Goal: Task Accomplishment & Management: Manage account settings

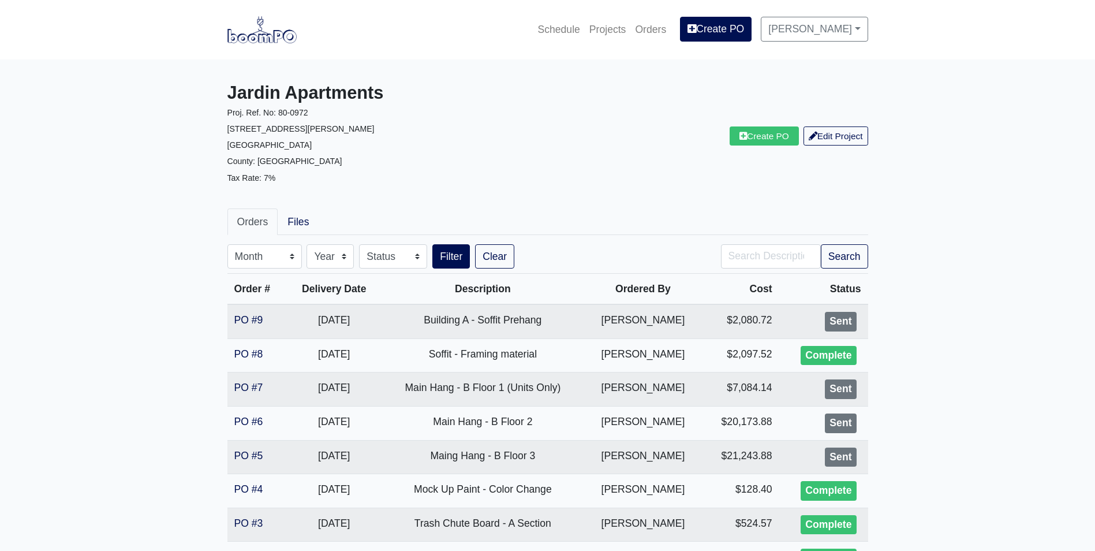
click at [259, 31] on img at bounding box center [262, 29] width 69 height 27
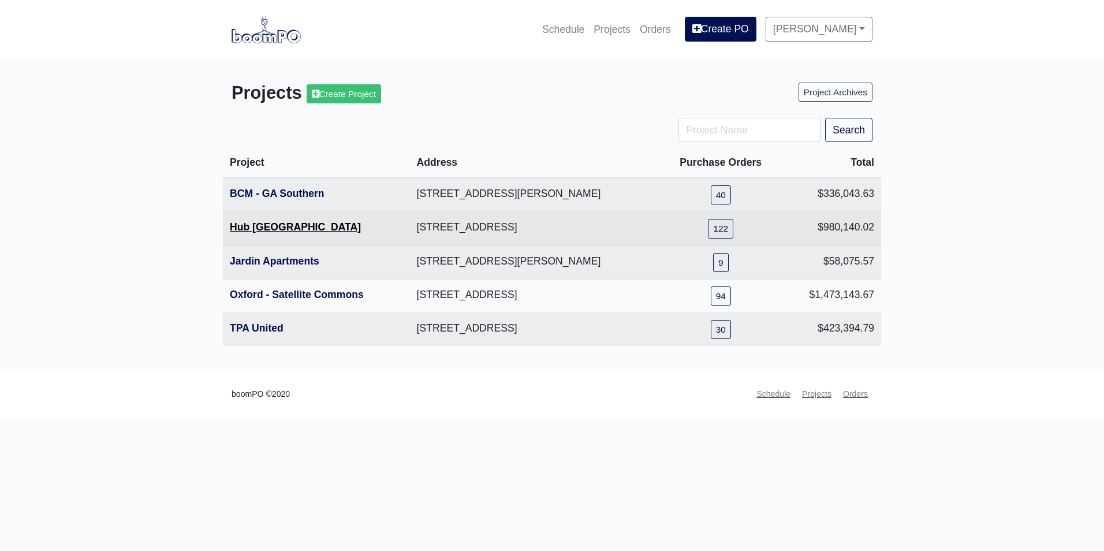
click at [289, 233] on link "Hub Knoxville" at bounding box center [295, 227] width 131 height 12
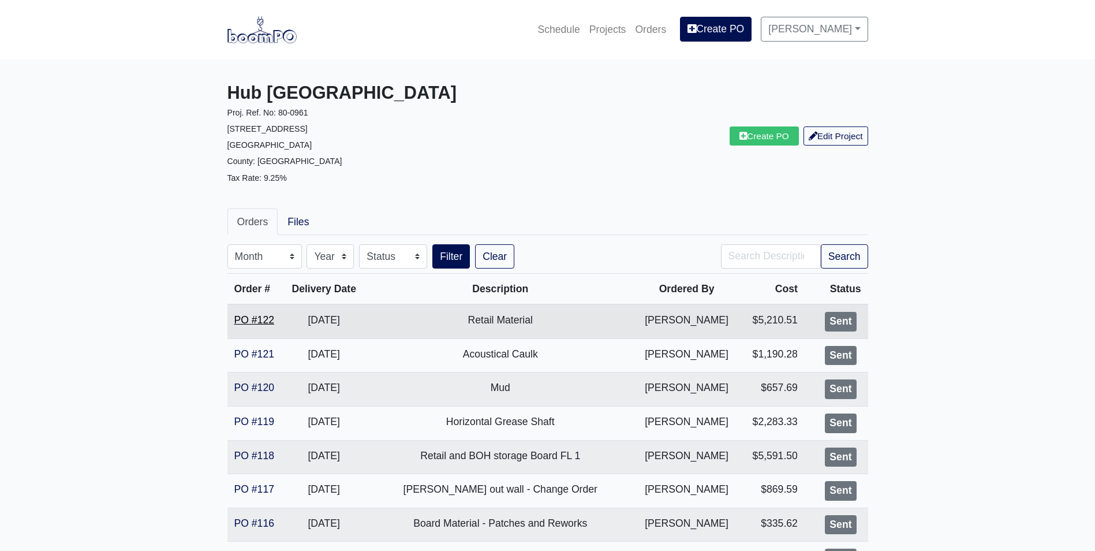
click at [258, 326] on link "PO #122" at bounding box center [254, 320] width 40 height 12
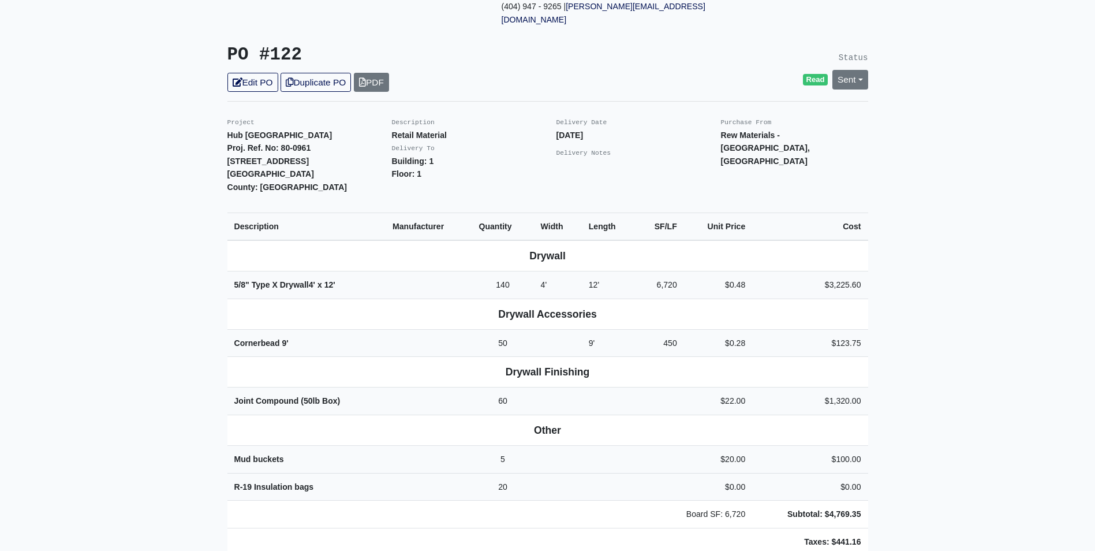
scroll to position [231, 0]
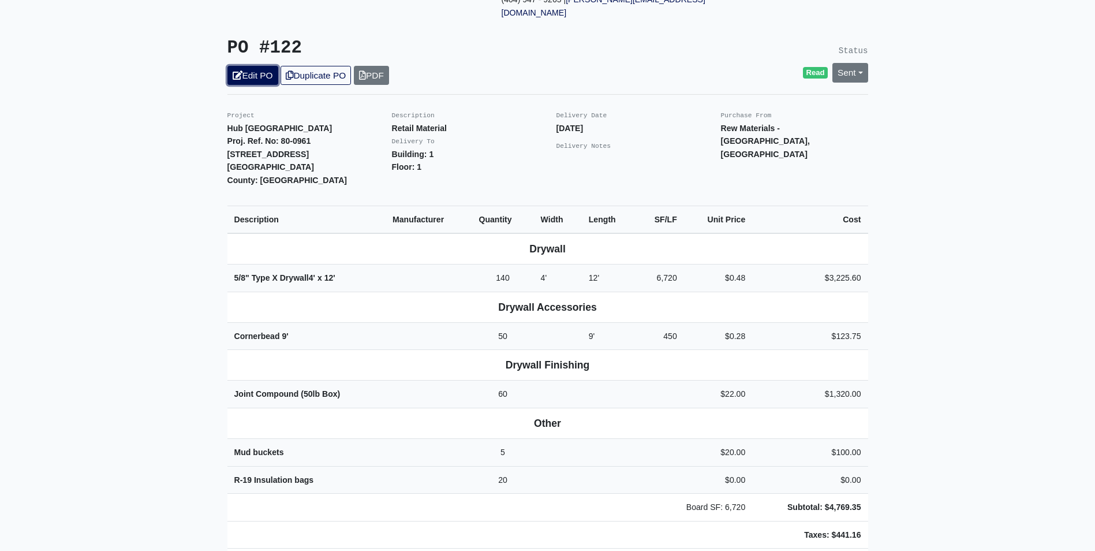
click at [263, 66] on link "Edit PO" at bounding box center [253, 75] width 51 height 19
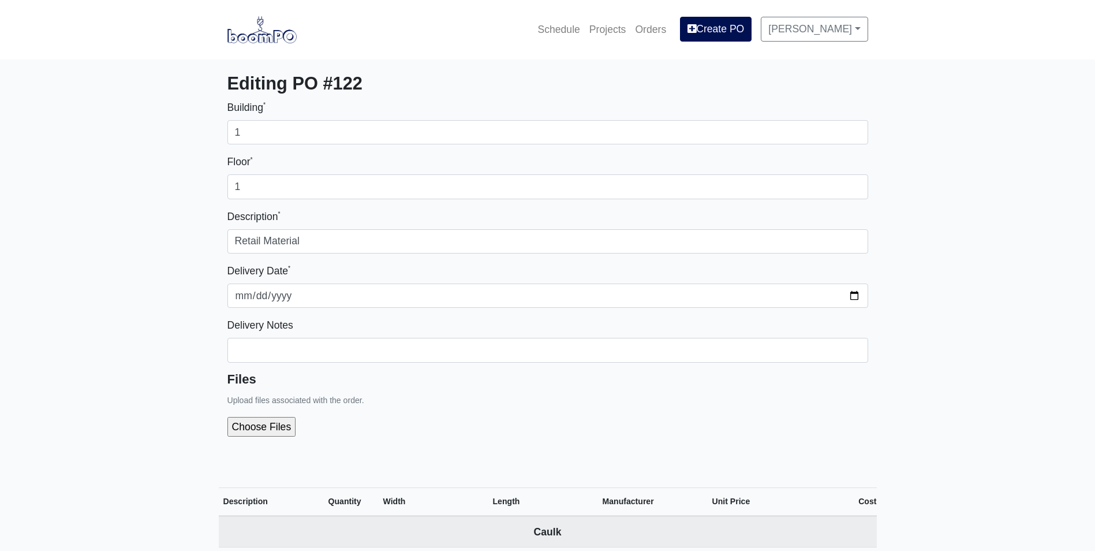
select select
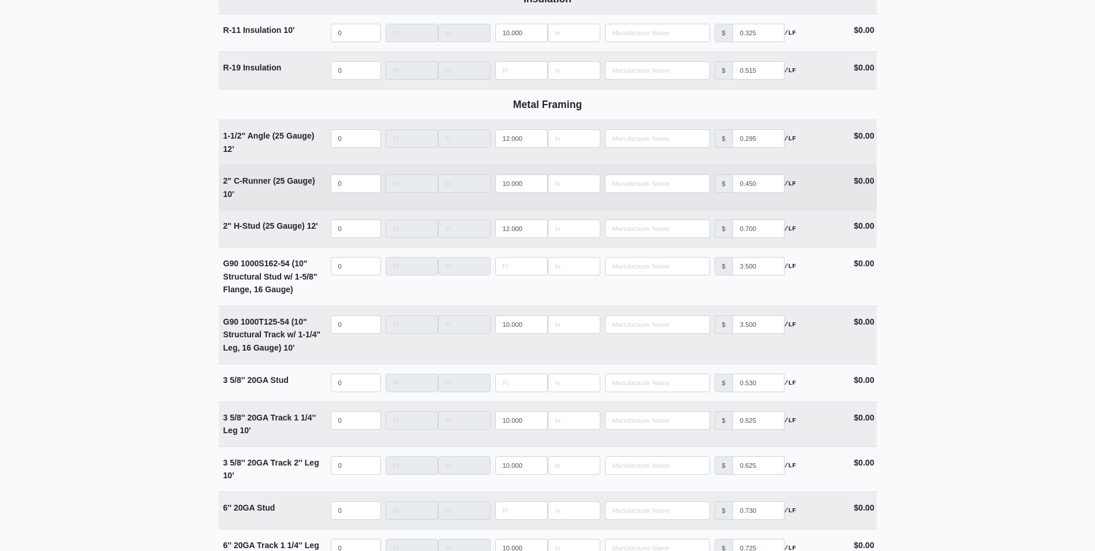
scroll to position [2199, 0]
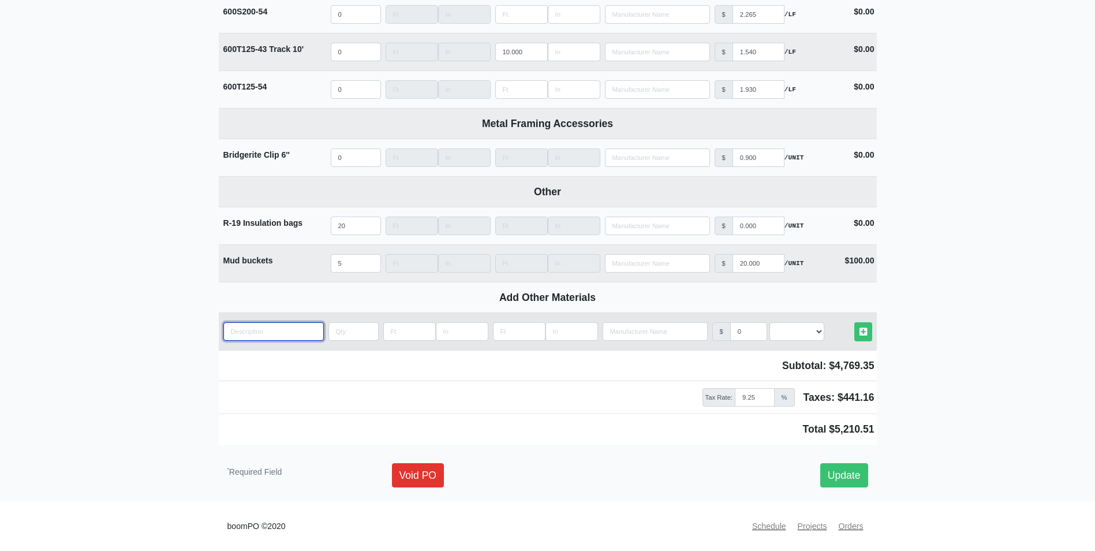
click at [278, 325] on input "quantity" at bounding box center [273, 331] width 100 height 18
type input "a"
select select
type input "ac"
select select
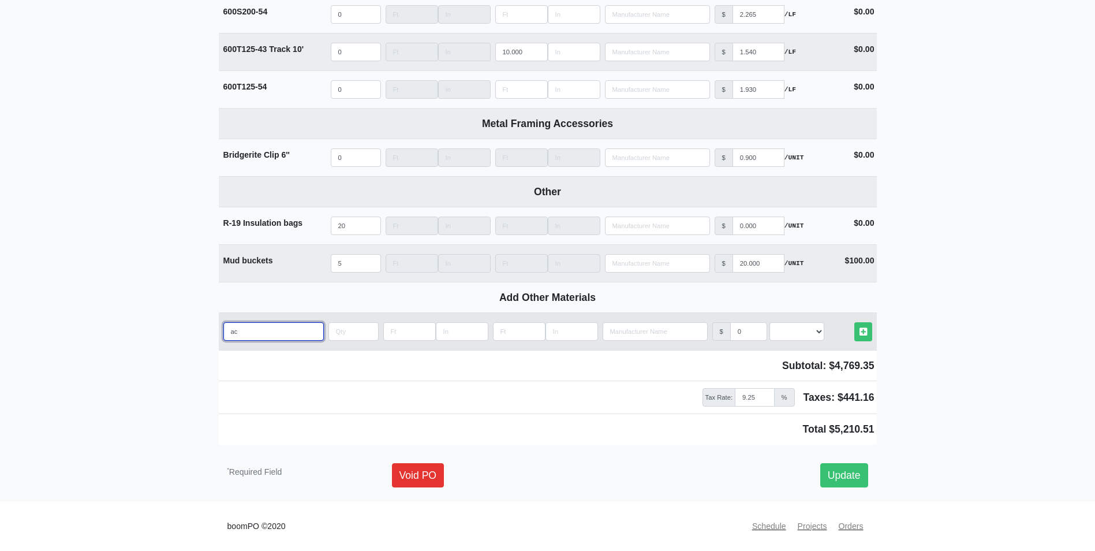
type input "aco"
select select
type input "acou"
select select
type input "acous"
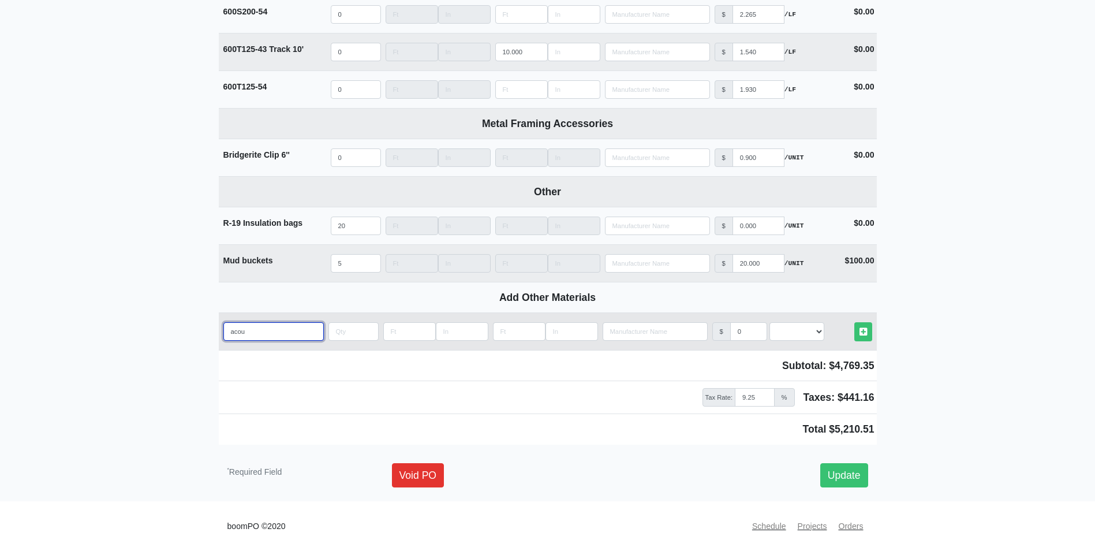
select select
type input "acoust"
select select
type input "acousti"
select select
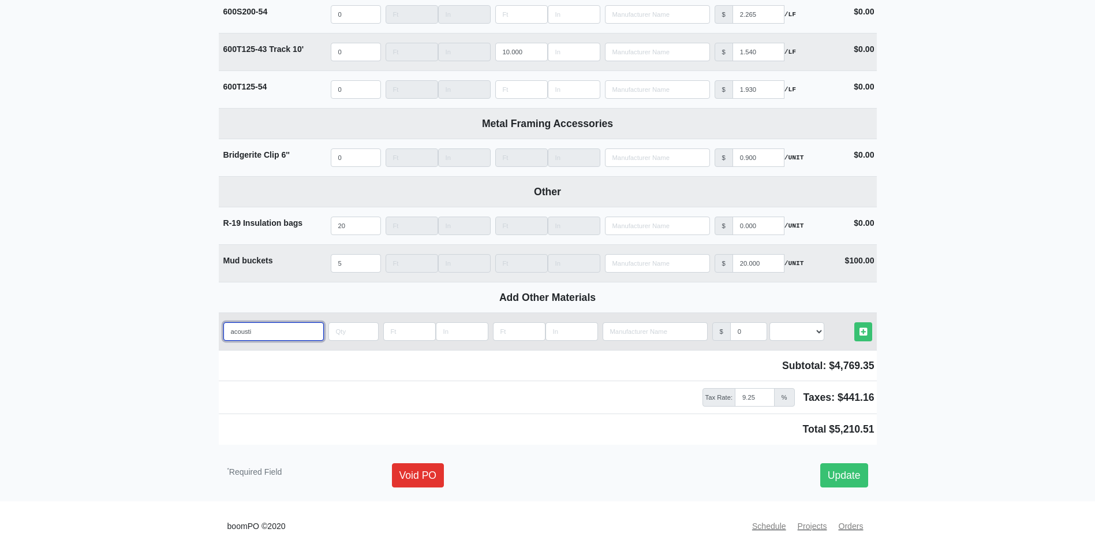
type input "acoustic"
select select
type input "acoustica"
select select
type input "acoustical"
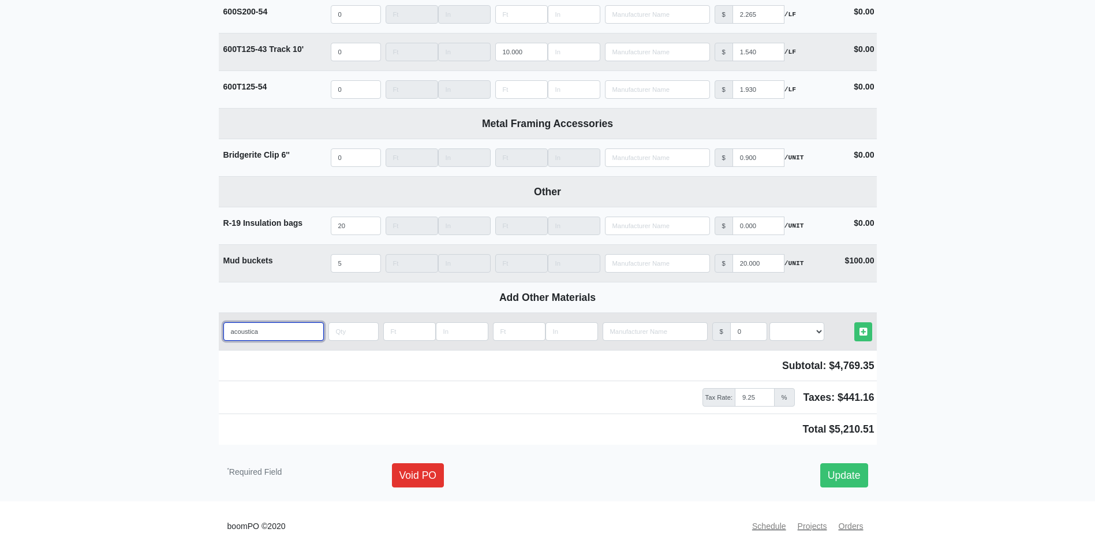
select select
type input "acoustical"
select select
type input "acoustical c"
select select
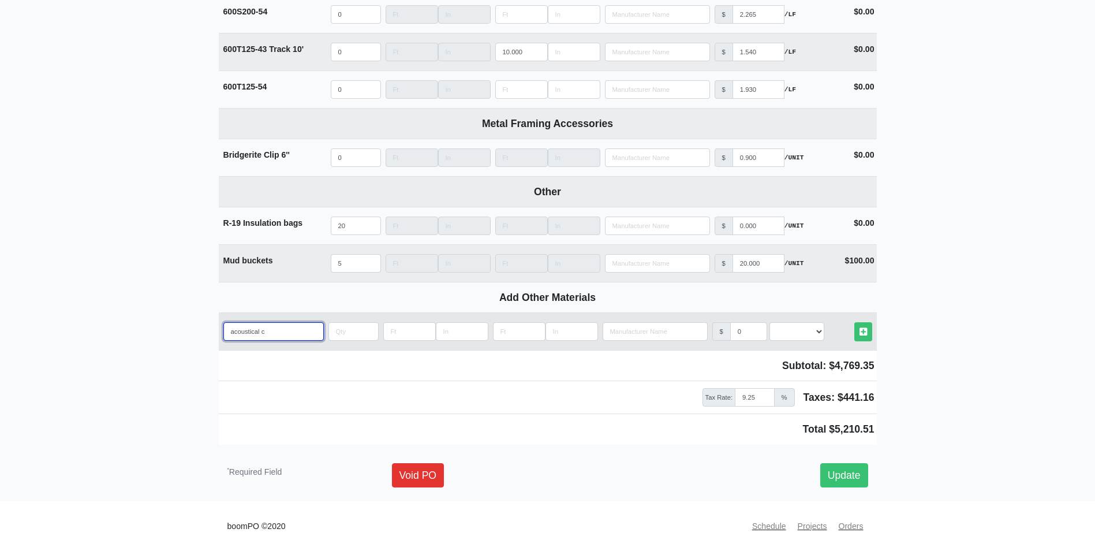
type input "acoustical ca"
select select
type input "acoustical cau"
select select
type input "acoustical [MEDICAL_DATA]"
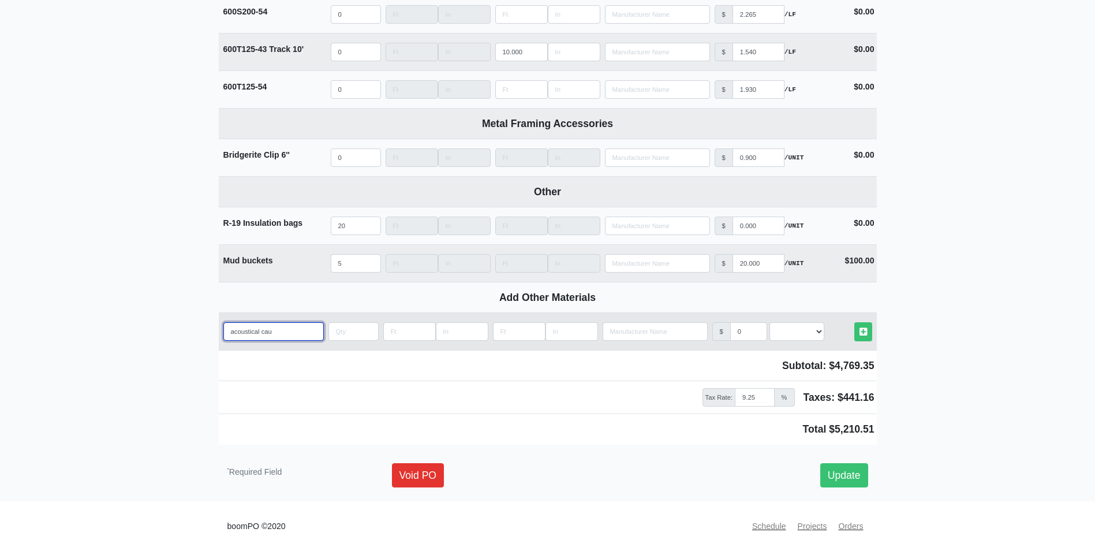
select select
type input "acoustical caulk"
select select
type input "acoustical caulk"
type input "9"
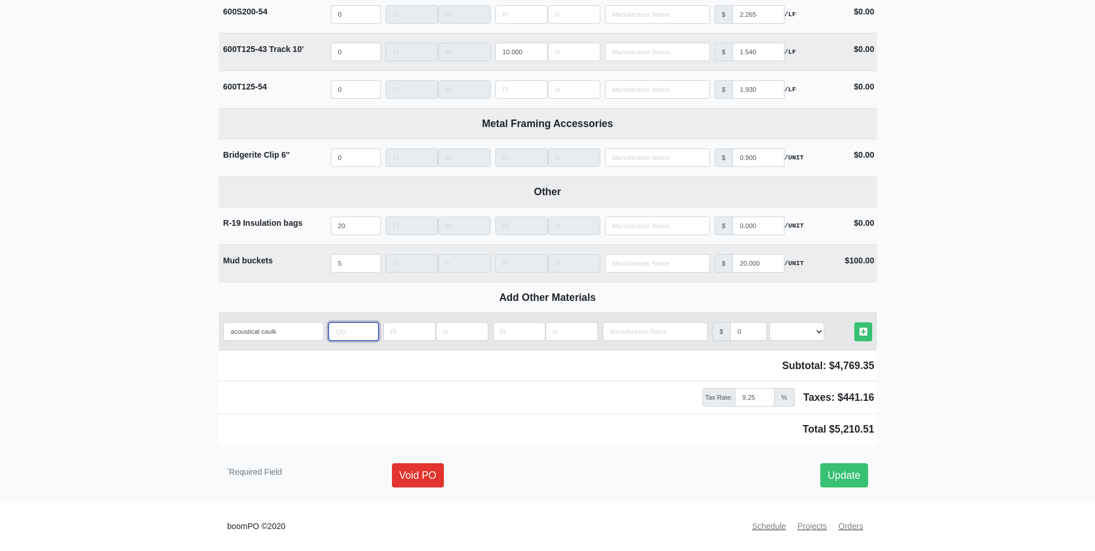
select select
type input "9.2"
select select
type input "9.25"
select select
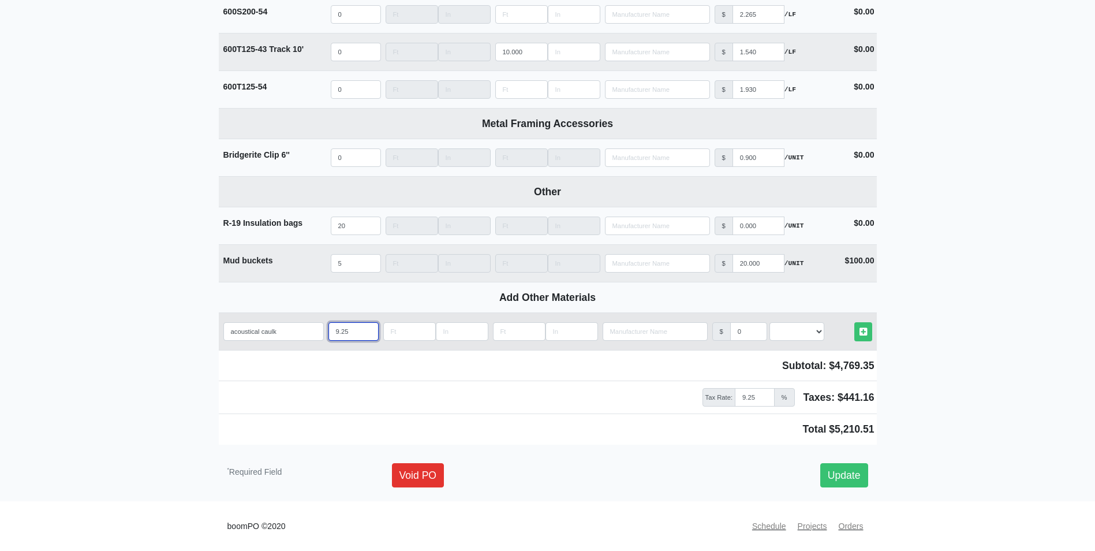
drag, startPoint x: 349, startPoint y: 330, endPoint x: 259, endPoint y: 334, distance: 90.2
click at [264, 341] on tr "Add Custom Material acoustical caulk Qty 9.25 Width Length Manufacturer No Resu…" at bounding box center [548, 331] width 658 height 38
type input "2"
select select
type input "24"
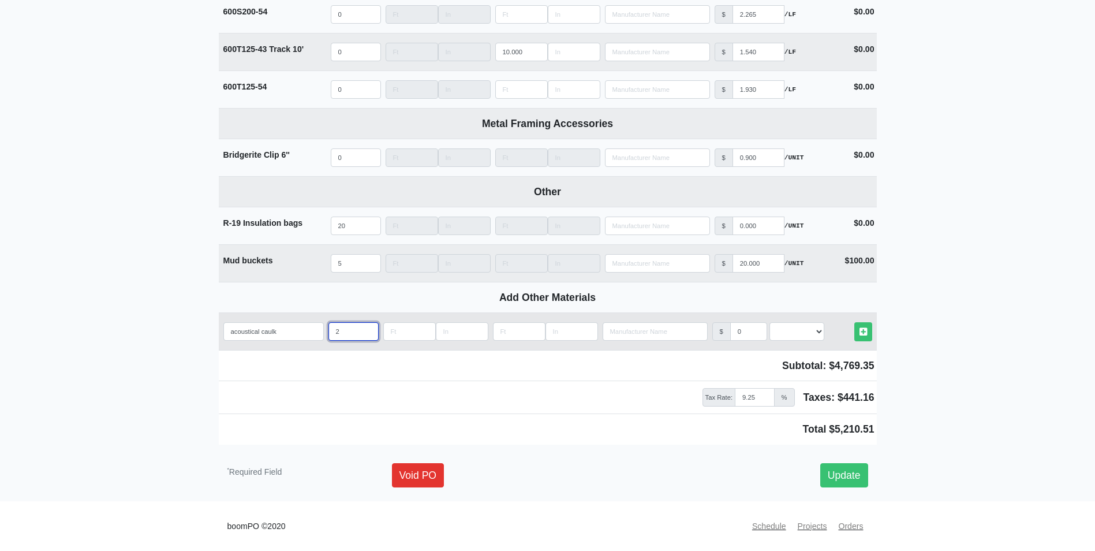
select select
type input "24"
type input "9"
select select
type input "9.2"
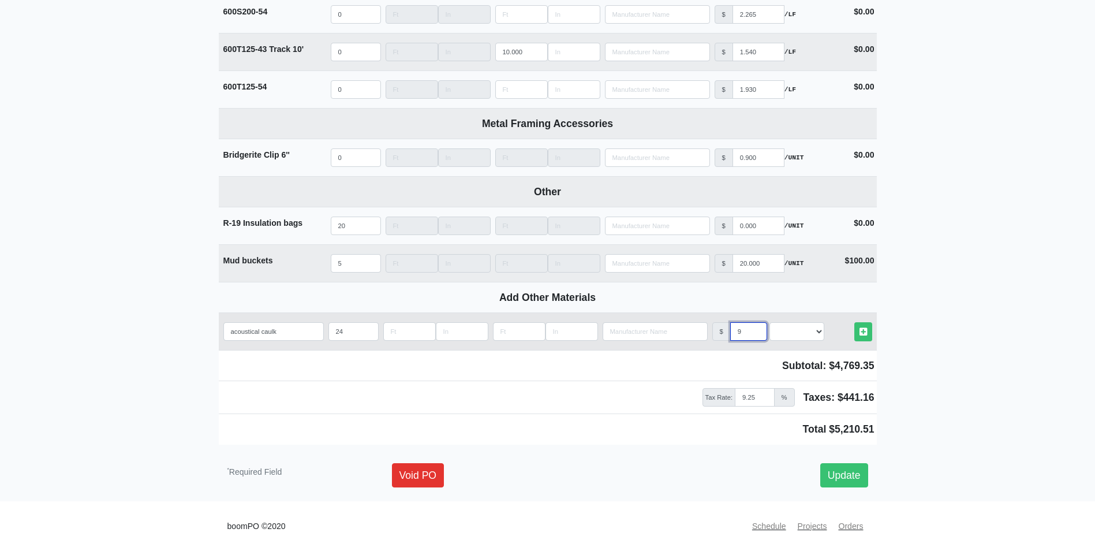
select select
type input "9.25"
select select
type input "9.25"
select select "2"
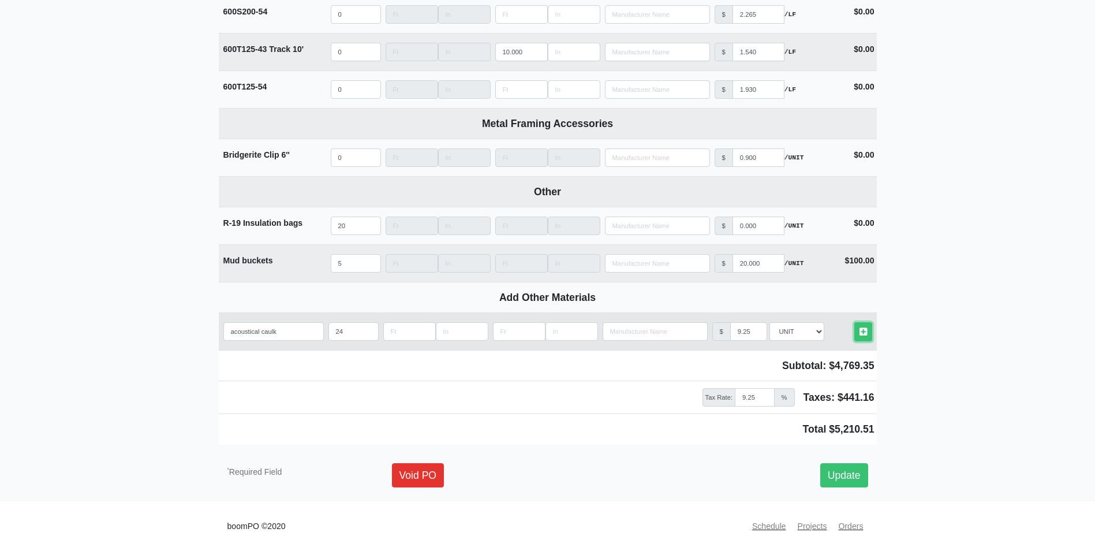
click at [855, 322] on link "Other Materials" at bounding box center [864, 331] width 18 height 19
select select
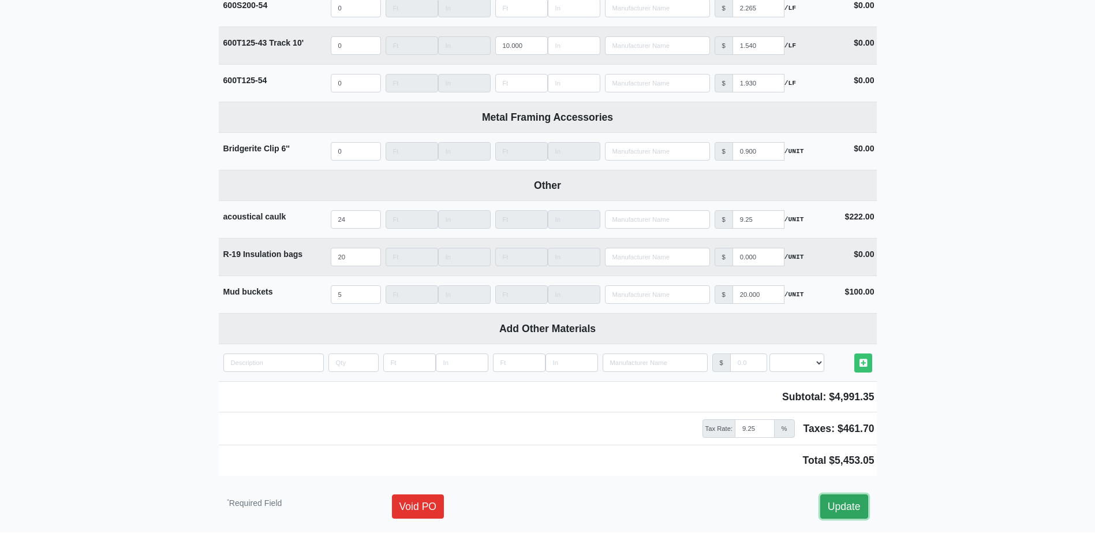
click at [833, 512] on link "Update" at bounding box center [845, 506] width 48 height 24
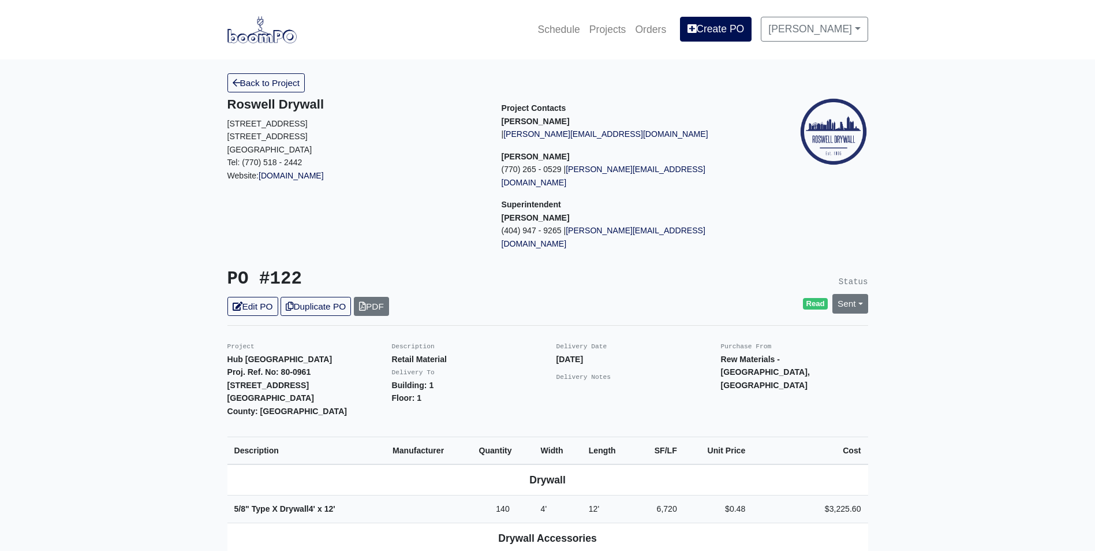
drag, startPoint x: 1073, startPoint y: 213, endPoint x: 1072, endPoint y: 223, distance: 10.5
